Goal: Task Accomplishment & Management: Manage account settings

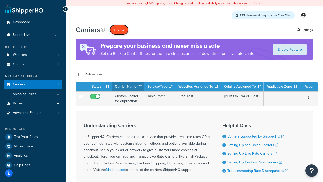
click at [119, 30] on button "+ New" at bounding box center [119, 30] width 19 height 10
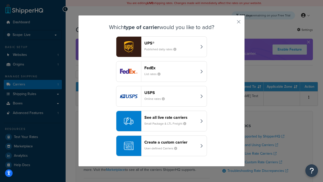
click at [171, 68] on header "FedEx" at bounding box center [171, 67] width 53 height 5
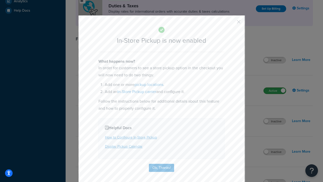
scroll to position [173, 0]
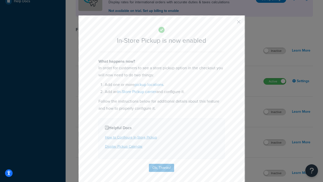
click at [231, 24] on button "button" at bounding box center [231, 23] width 1 height 1
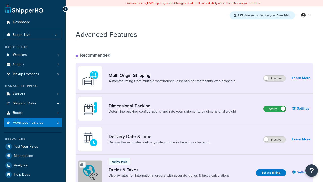
click at [275, 109] on label "Active" at bounding box center [275, 109] width 22 height 6
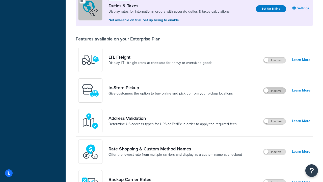
scroll to position [154, 0]
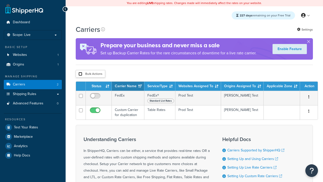
click at [80, 74] on input "checkbox" at bounding box center [81, 74] width 4 height 4
checkbox input "true"
click at [0, 0] on button "Delete" at bounding box center [0, 0] width 0 height 0
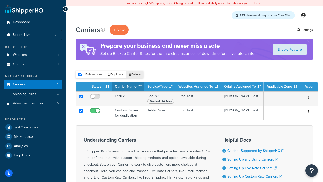
click at [126, 71] on button "Delete" at bounding box center [134, 75] width 17 height 8
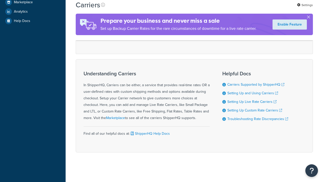
scroll to position [135, 0]
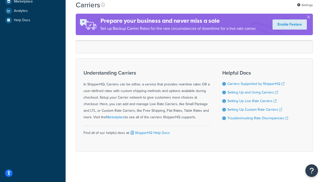
click at [195, 35] on div "UPS® Published daily rates FedEx List rates USPS Online rates See all live rate…" at bounding box center [194, 0] width 227 height 70
click at [195, 31] on div "Create a custom carrier User-defined Carriers" at bounding box center [208, 25] width 53 height 12
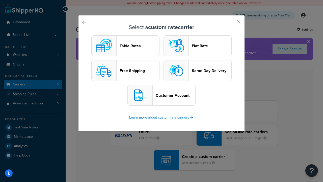
click at [126, 46] on header "Table Rates" at bounding box center [140, 45] width 40 height 5
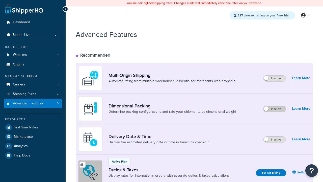
click at [275, 109] on label "Inactive" at bounding box center [275, 109] width 22 height 6
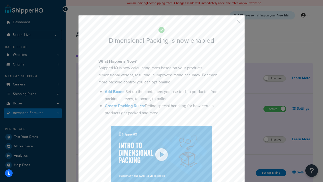
click at [231, 24] on button "button" at bounding box center [231, 23] width 1 height 1
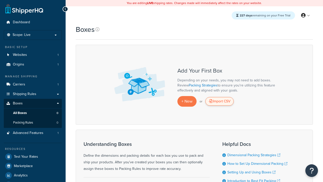
click at [220, 101] on div "Import CSV" at bounding box center [220, 101] width 28 height 9
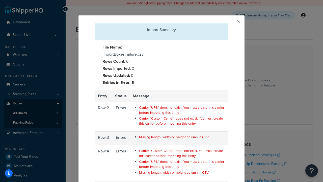
scroll to position [78, 0]
